Goal: Browse casually: Explore the website without a specific task or goal

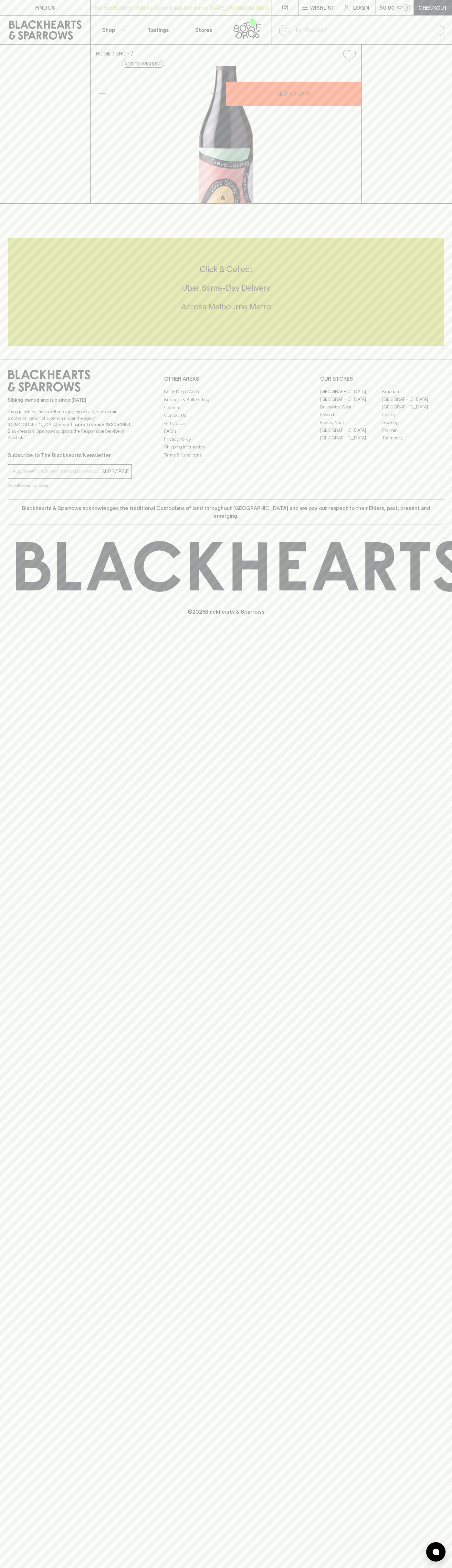
click at [13, 22] on icon at bounding box center [45, 30] width 72 height 19
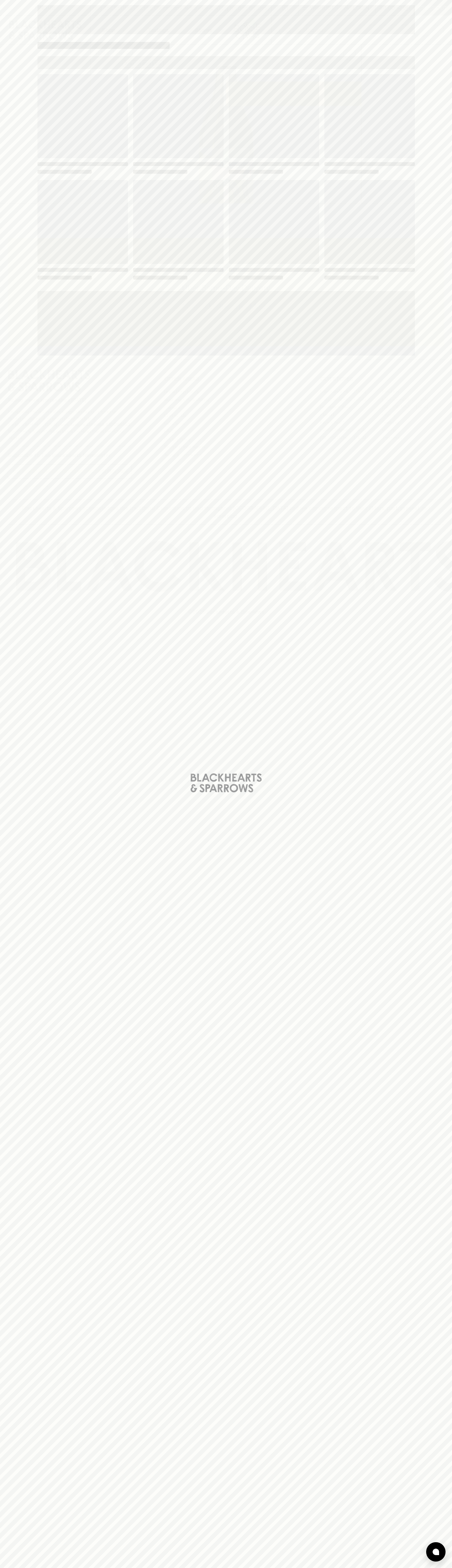
click at [435, 1567] on html "FIND US | No Bad Bottles | Sibling Owned and Run Since [DATE] | No Bad Bottles …" at bounding box center [226, 784] width 452 height 1568
click at [332, 1567] on html "FIND US | No Bad Bottles | Sibling Owned and Run Since [DATE] | No Bad Bottles …" at bounding box center [226, 784] width 452 height 1568
click at [1, 375] on div "Loading" at bounding box center [226, 784] width 452 height 1568
